Goal: Information Seeking & Learning: Learn about a topic

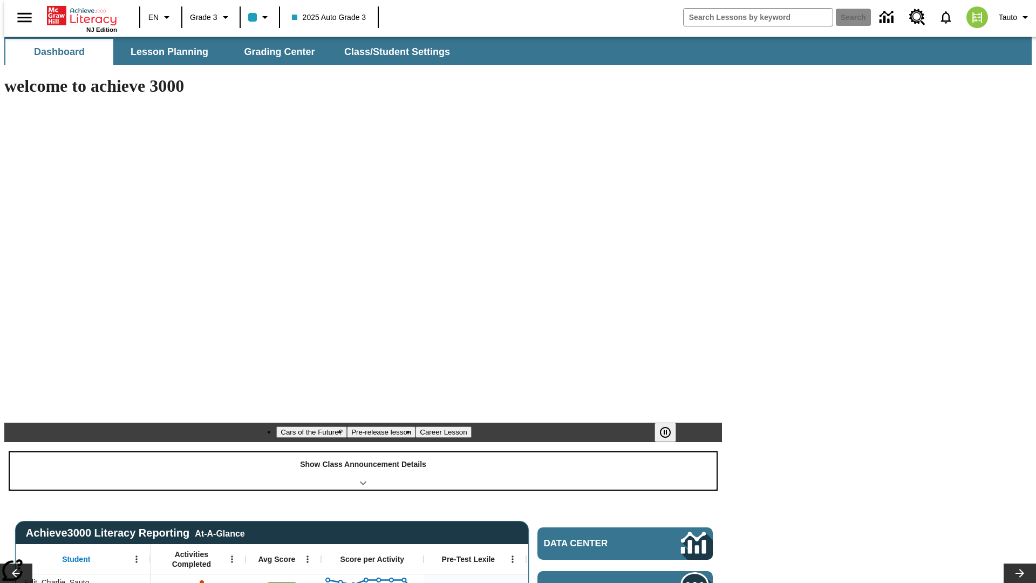
click at [363, 452] on div "Show Class Announcement Details" at bounding box center [363, 470] width 707 height 37
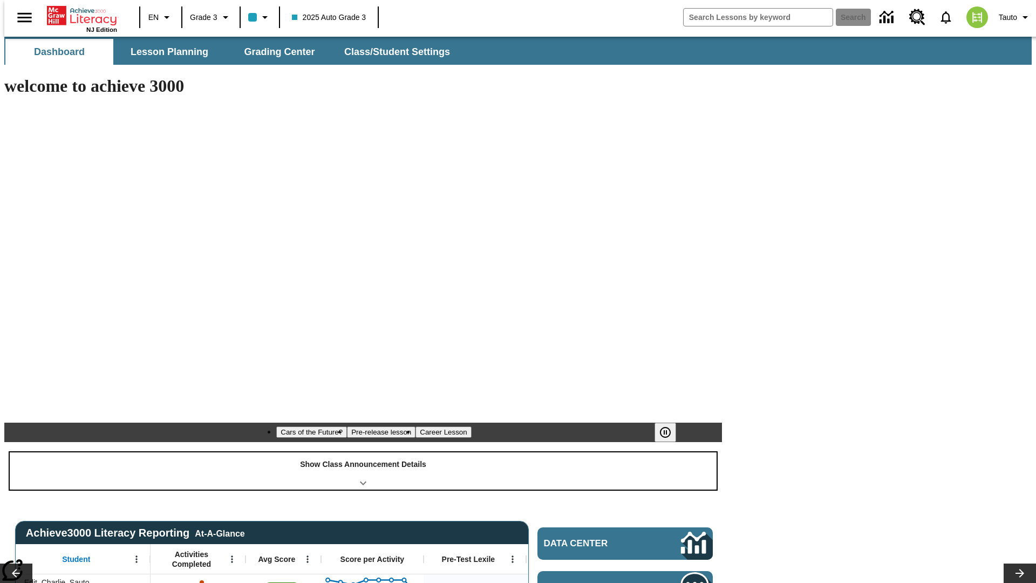
click at [363, 452] on div "Show Class Announcement Details" at bounding box center [363, 470] width 707 height 37
